Goal: Navigation & Orientation: Find specific page/section

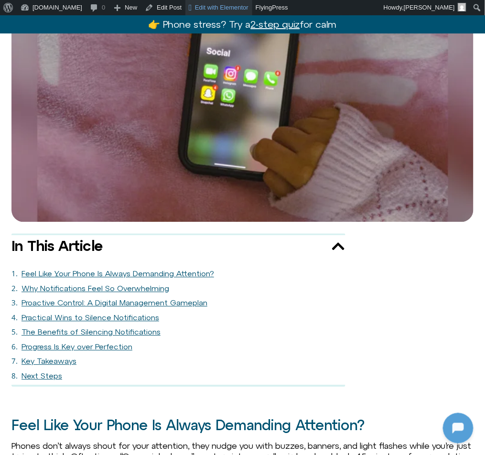
click at [195, 9] on span "Edit with Elementor" at bounding box center [222, 7] width 54 height 7
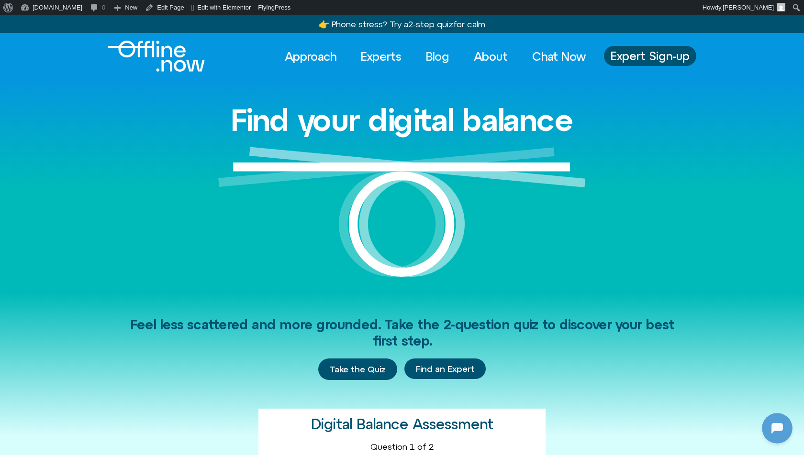
click at [426, 56] on link "Blog" at bounding box center [437, 56] width 41 height 21
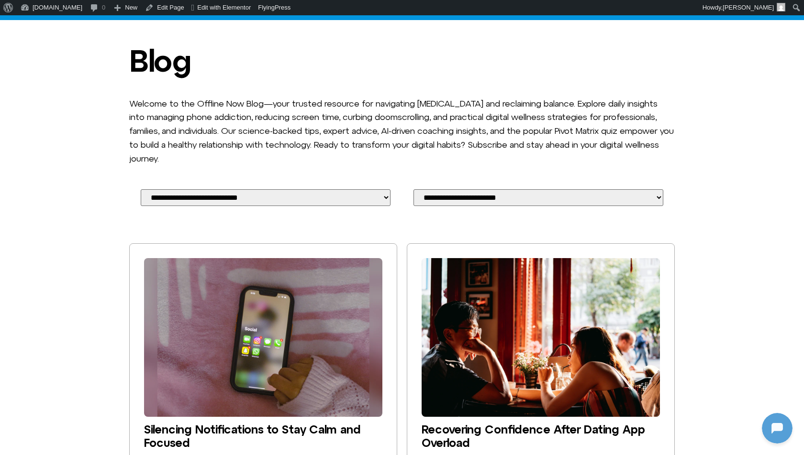
scroll to position [62, 0]
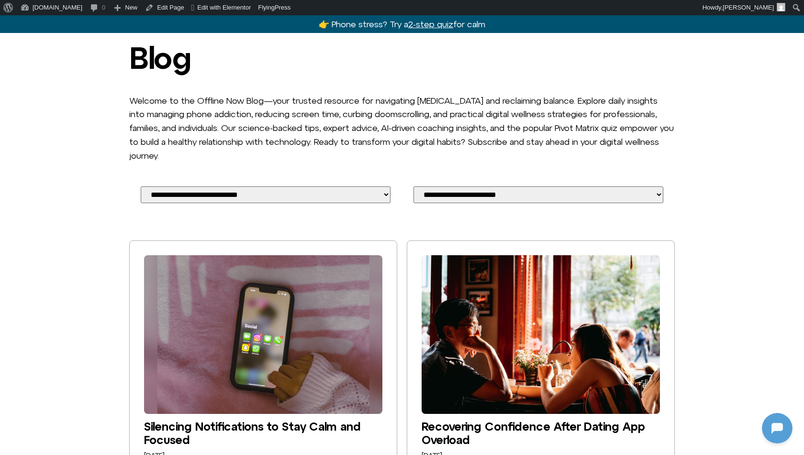
click at [474, 325] on img at bounding box center [540, 334] width 238 height 159
click at [473, 339] on img at bounding box center [540, 334] width 238 height 159
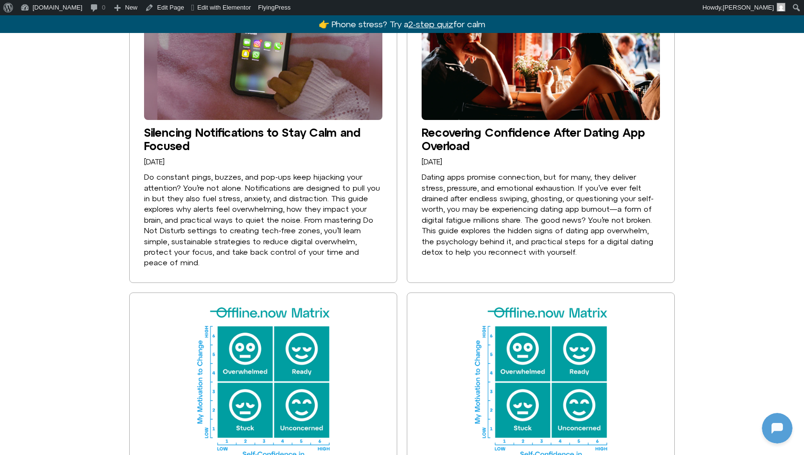
scroll to position [391, 0]
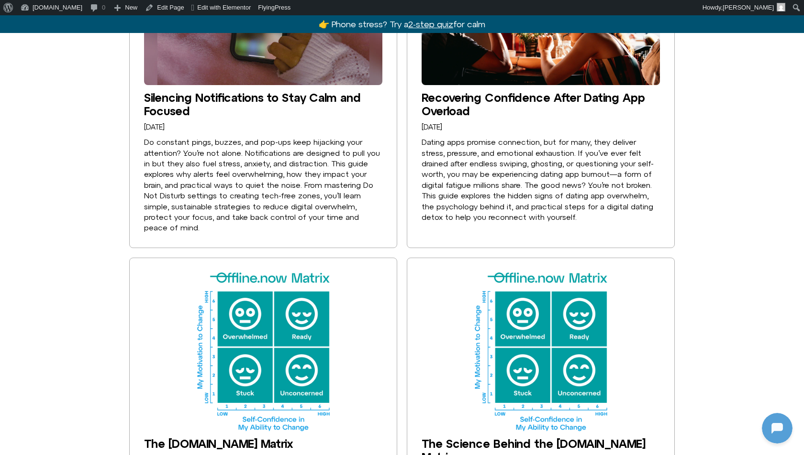
click at [241, 323] on img at bounding box center [263, 352] width 238 height 159
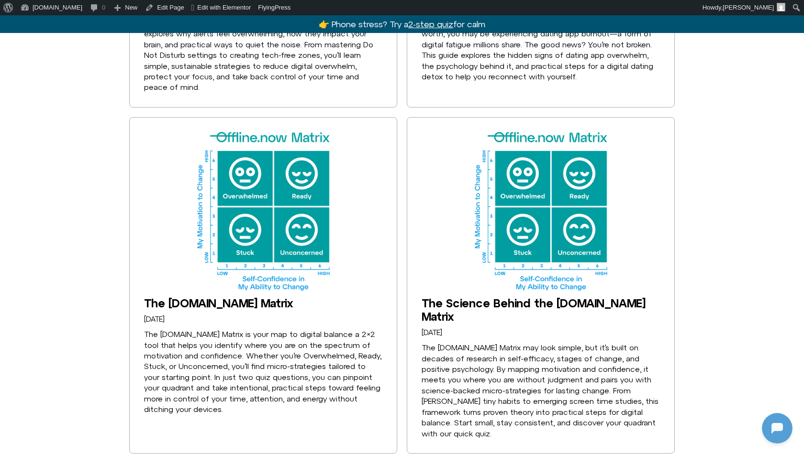
scroll to position [610, 0]
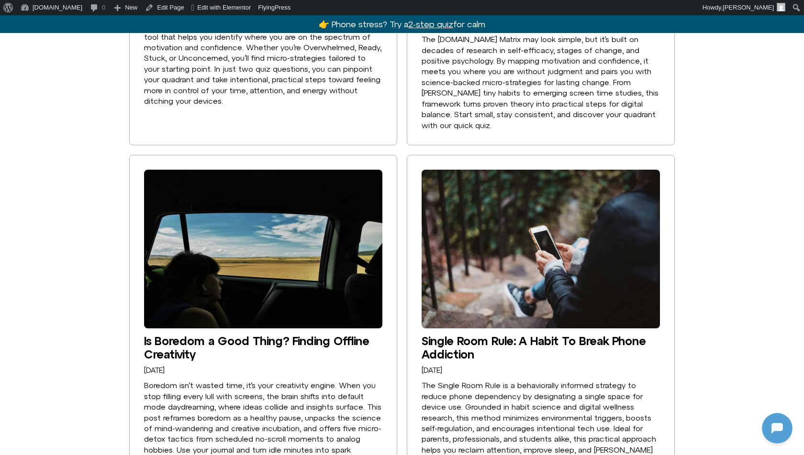
scroll to position [869, 0]
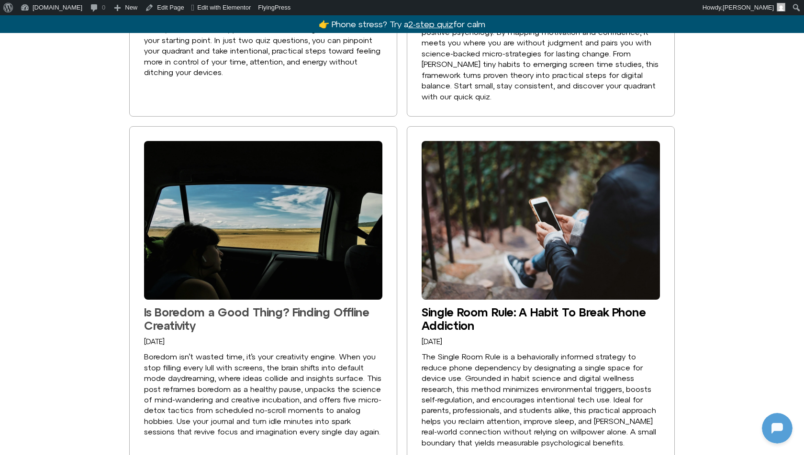
click at [221, 308] on link "Is Boredom a Good Thing? Finding Offline Creativity" at bounding box center [256, 319] width 225 height 27
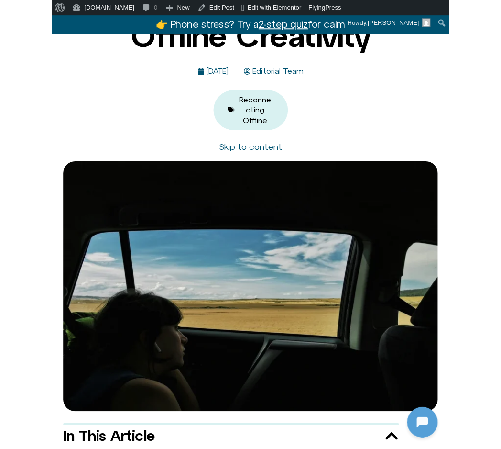
scroll to position [149, 0]
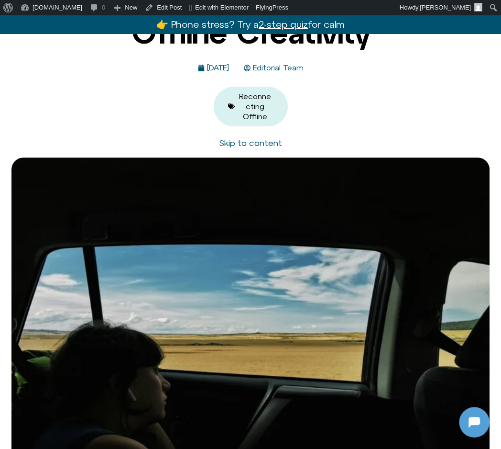
click at [314, 207] on img at bounding box center [250, 316] width 478 height 319
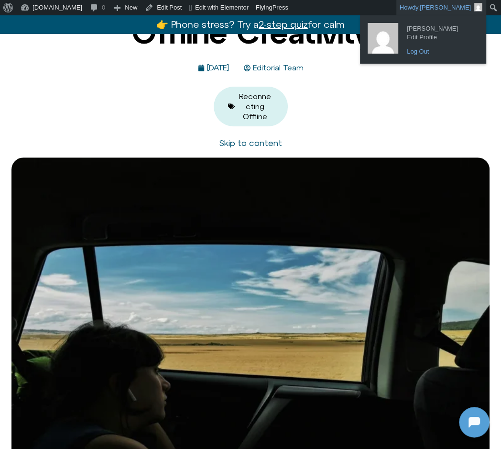
click at [422, 49] on link "Log Out" at bounding box center [440, 51] width 77 height 12
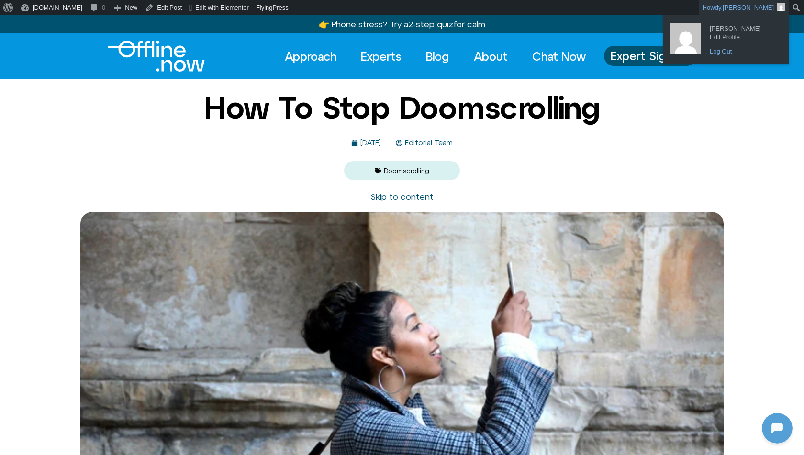
click at [723, 49] on link "Log Out" at bounding box center [743, 51] width 77 height 12
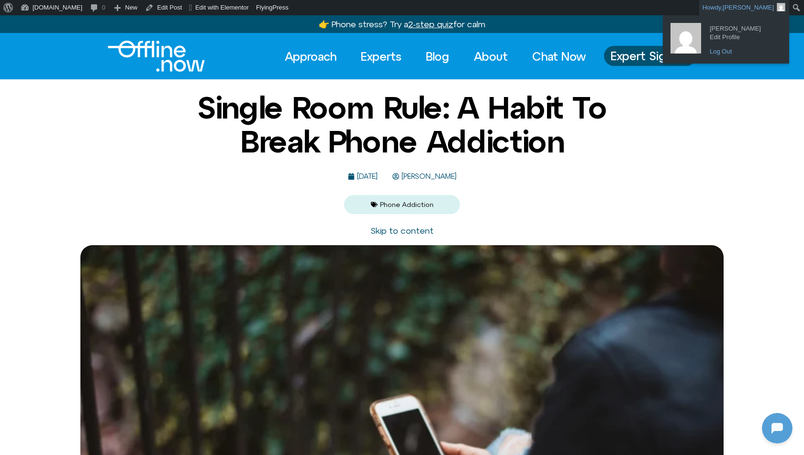
click at [716, 51] on link "Log Out" at bounding box center [743, 51] width 77 height 12
